Goal: Find specific page/section: Find specific page/section

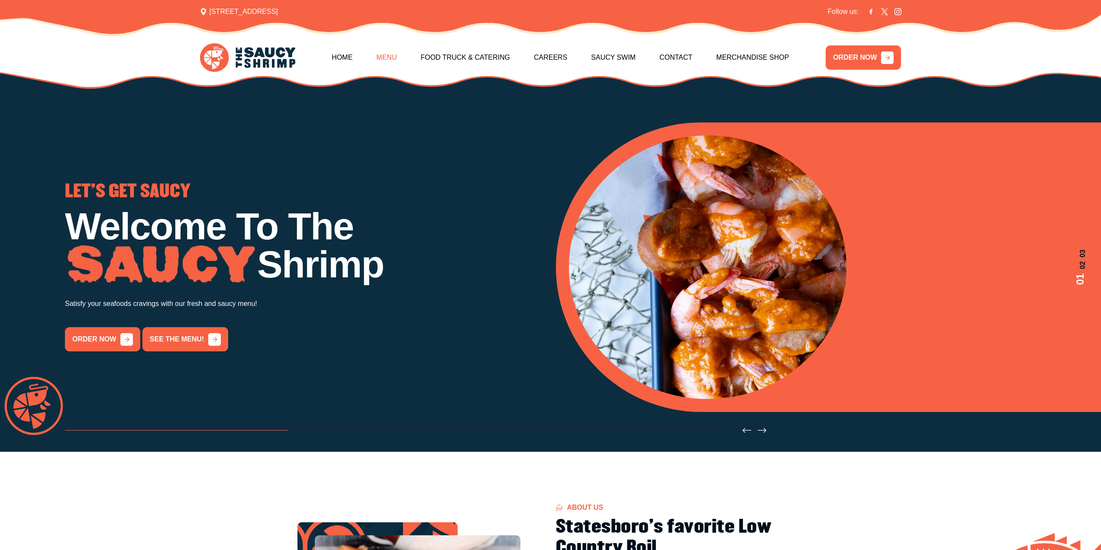
click at [392, 65] on link "Menu" at bounding box center [386, 57] width 20 height 37
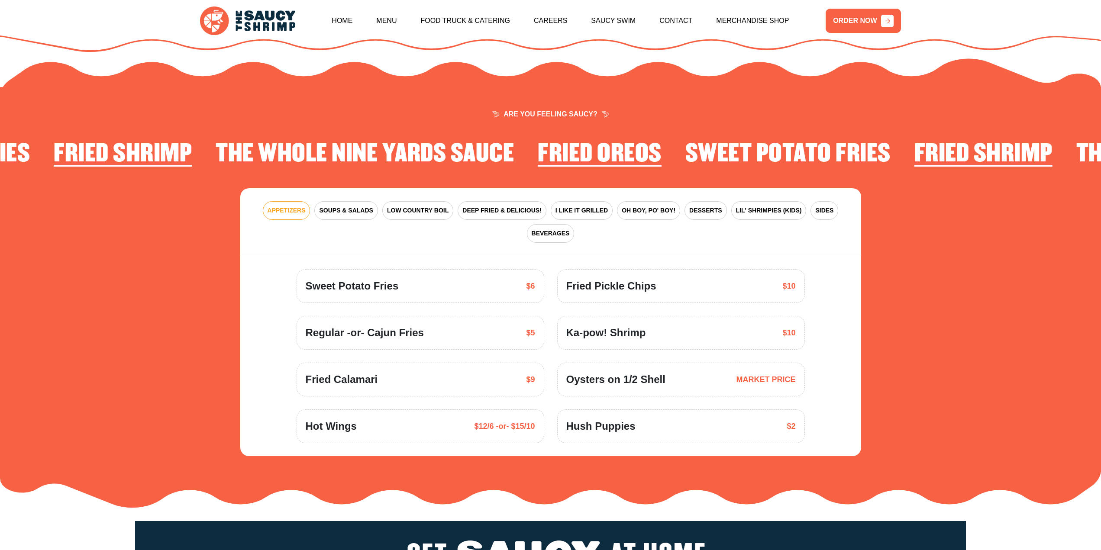
scroll to position [1272, 0]
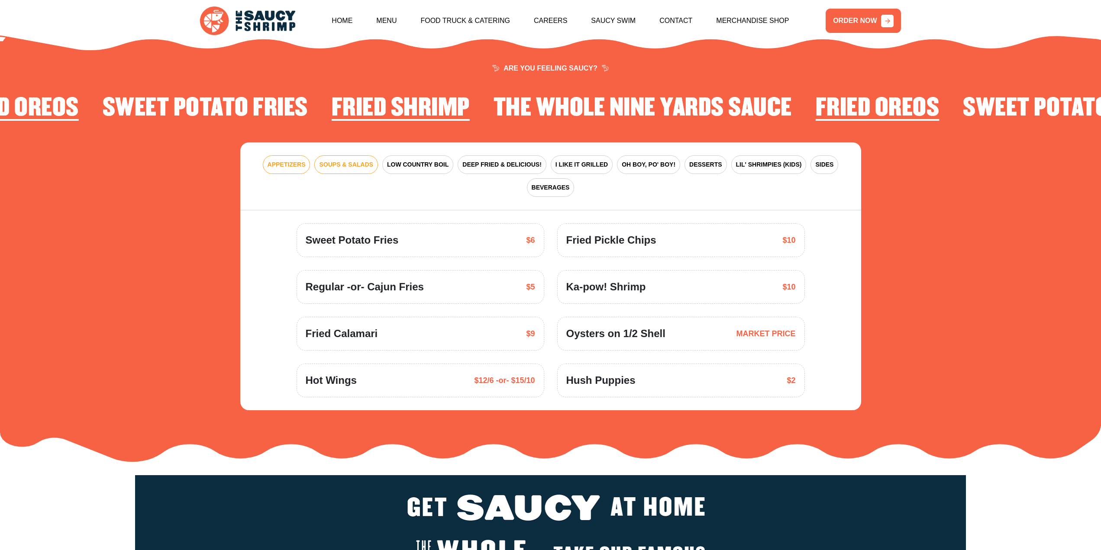
click at [321, 160] on span "SOUPS & SALADS" at bounding box center [346, 164] width 54 height 9
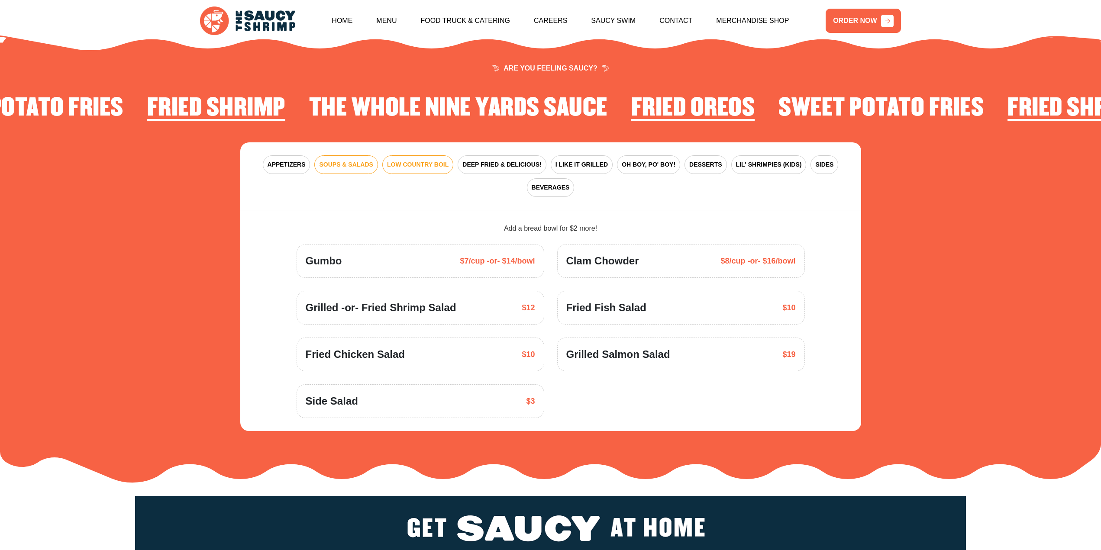
click at [395, 160] on span "LOW COUNTRY BOIL" at bounding box center [418, 164] width 62 height 9
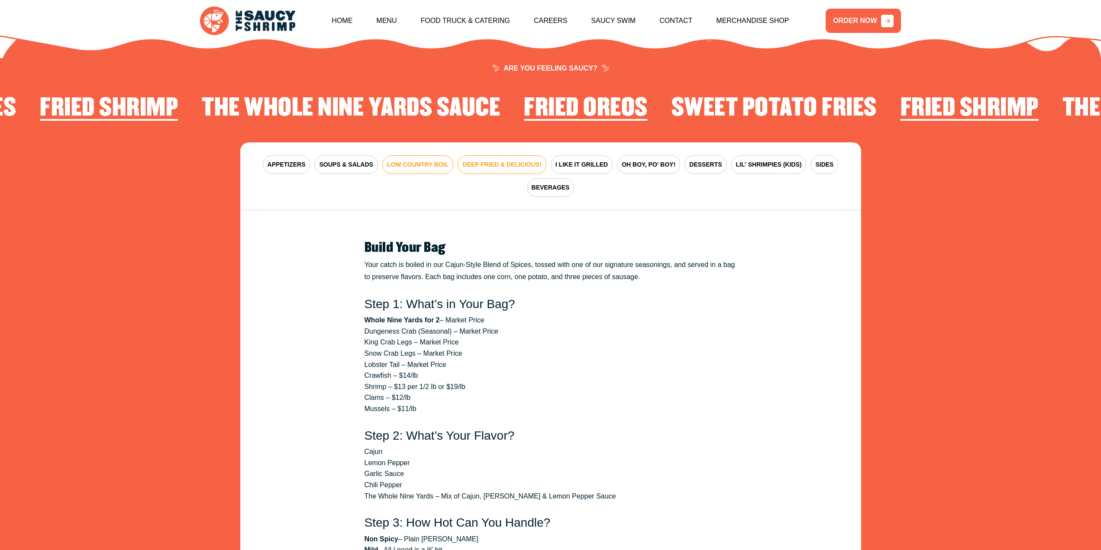
click at [504, 160] on span "DEEP FRIED & DELICIOUS!" at bounding box center [502, 164] width 79 height 9
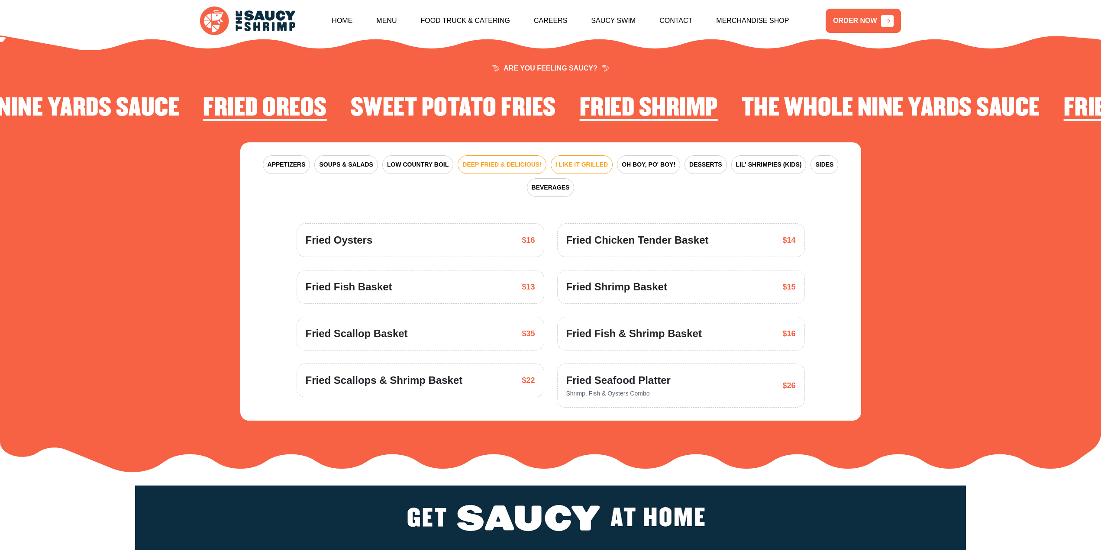
click at [578, 160] on span "I LIKE IT GRILLED" at bounding box center [582, 164] width 52 height 9
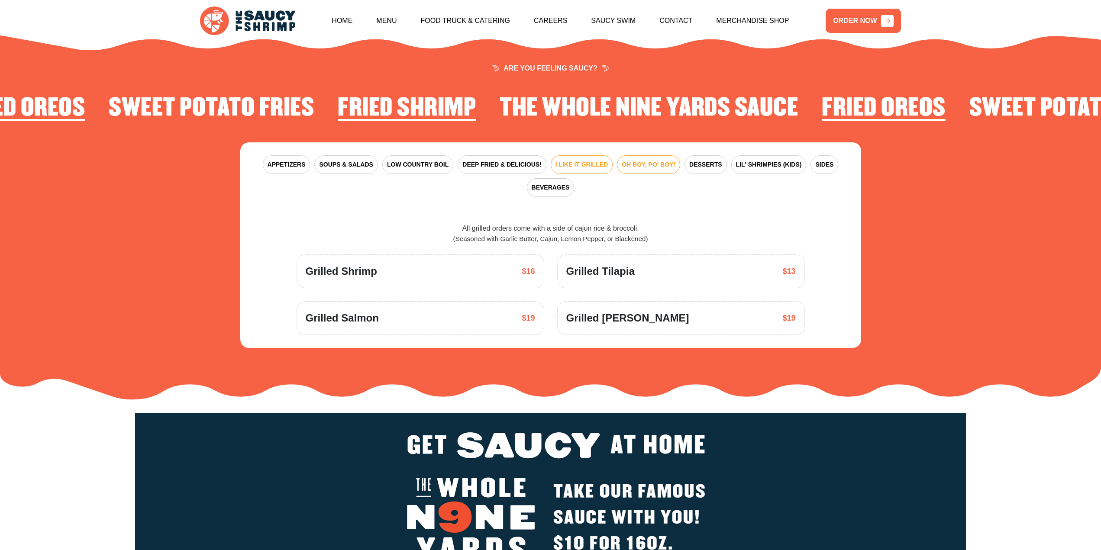
click at [648, 160] on span "OH BOY, PO' BOY!" at bounding box center [649, 164] width 54 height 9
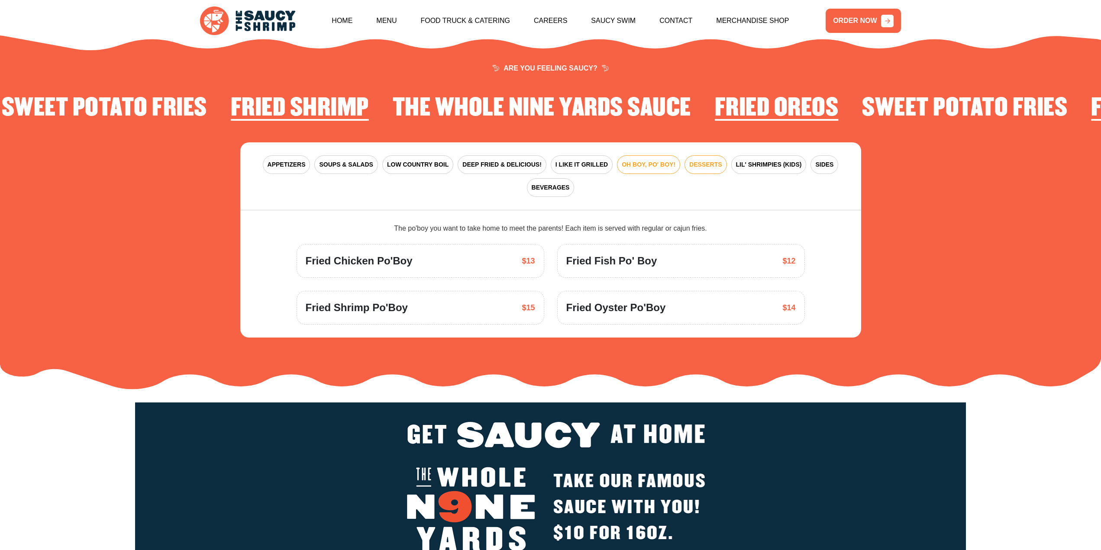
click at [695, 159] on button "DESSERTS" at bounding box center [706, 164] width 42 height 19
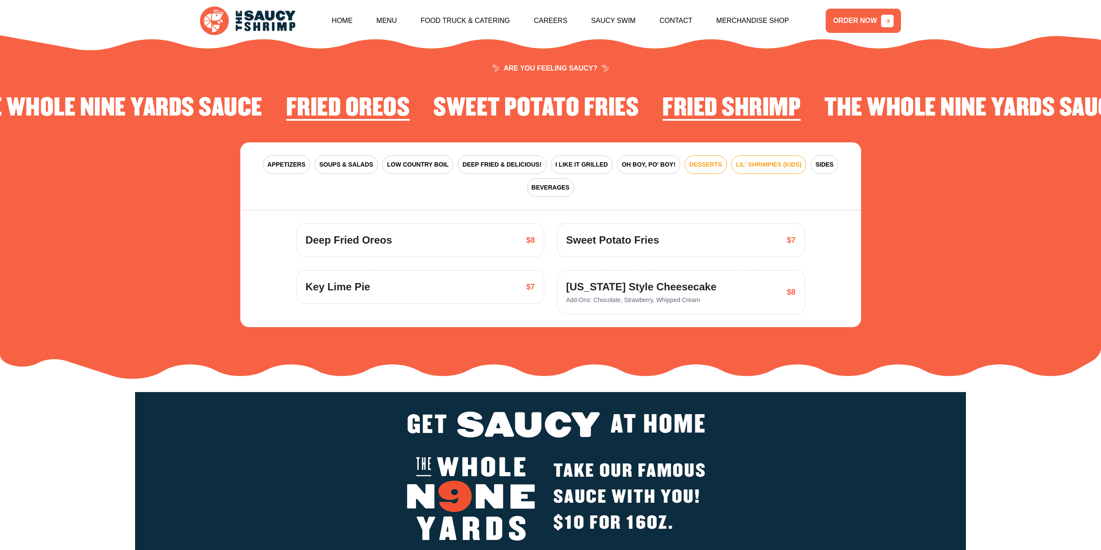
click at [759, 160] on span "LIL' SHRIMPIES (KIDS)" at bounding box center [769, 164] width 66 height 9
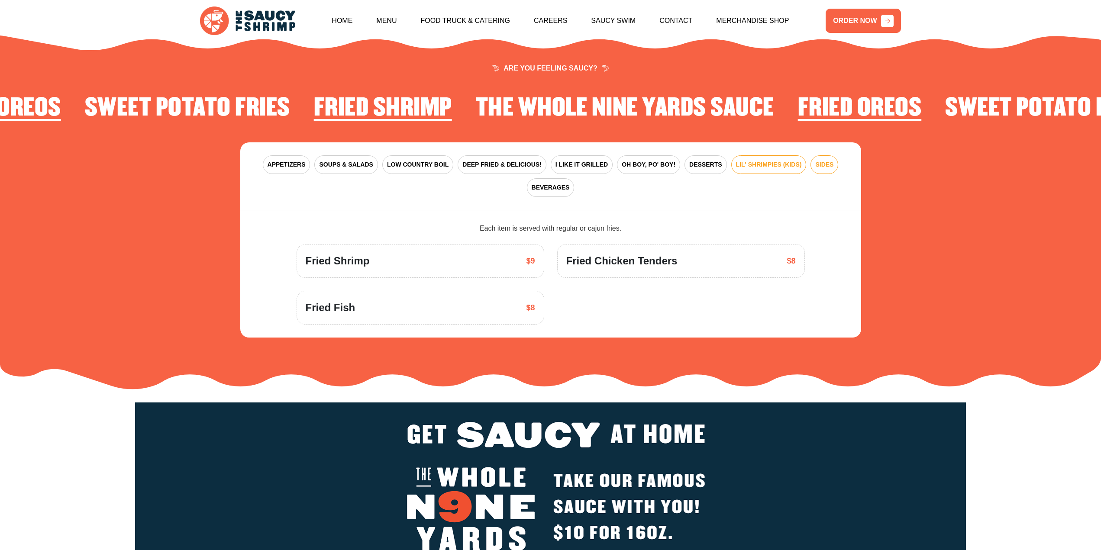
click at [822, 159] on button "SIDES" at bounding box center [825, 164] width 28 height 19
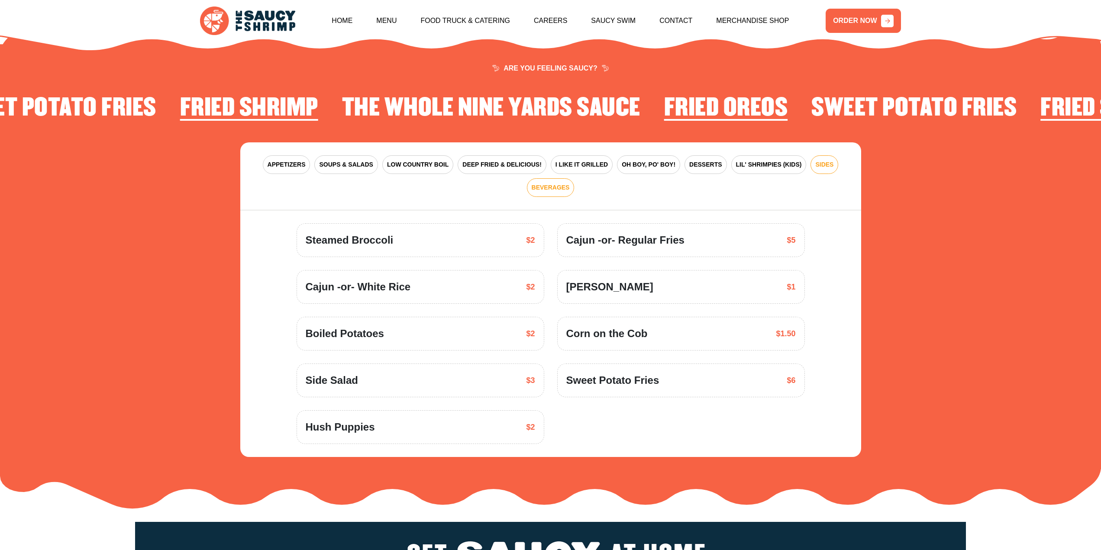
click at [541, 183] on span "BEVERAGES" at bounding box center [551, 187] width 38 height 9
